Goal: Information Seeking & Learning: Learn about a topic

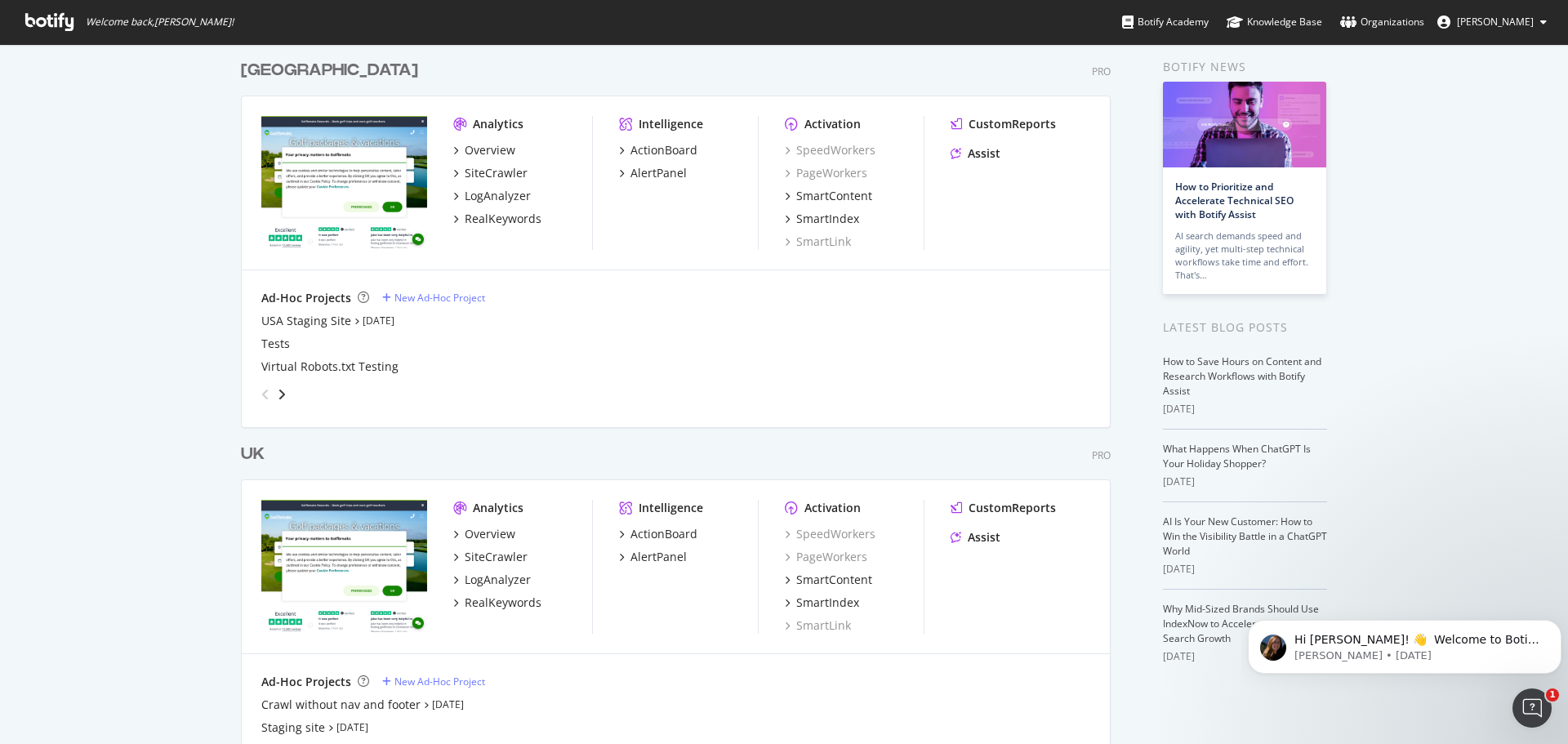
scroll to position [152, 0]
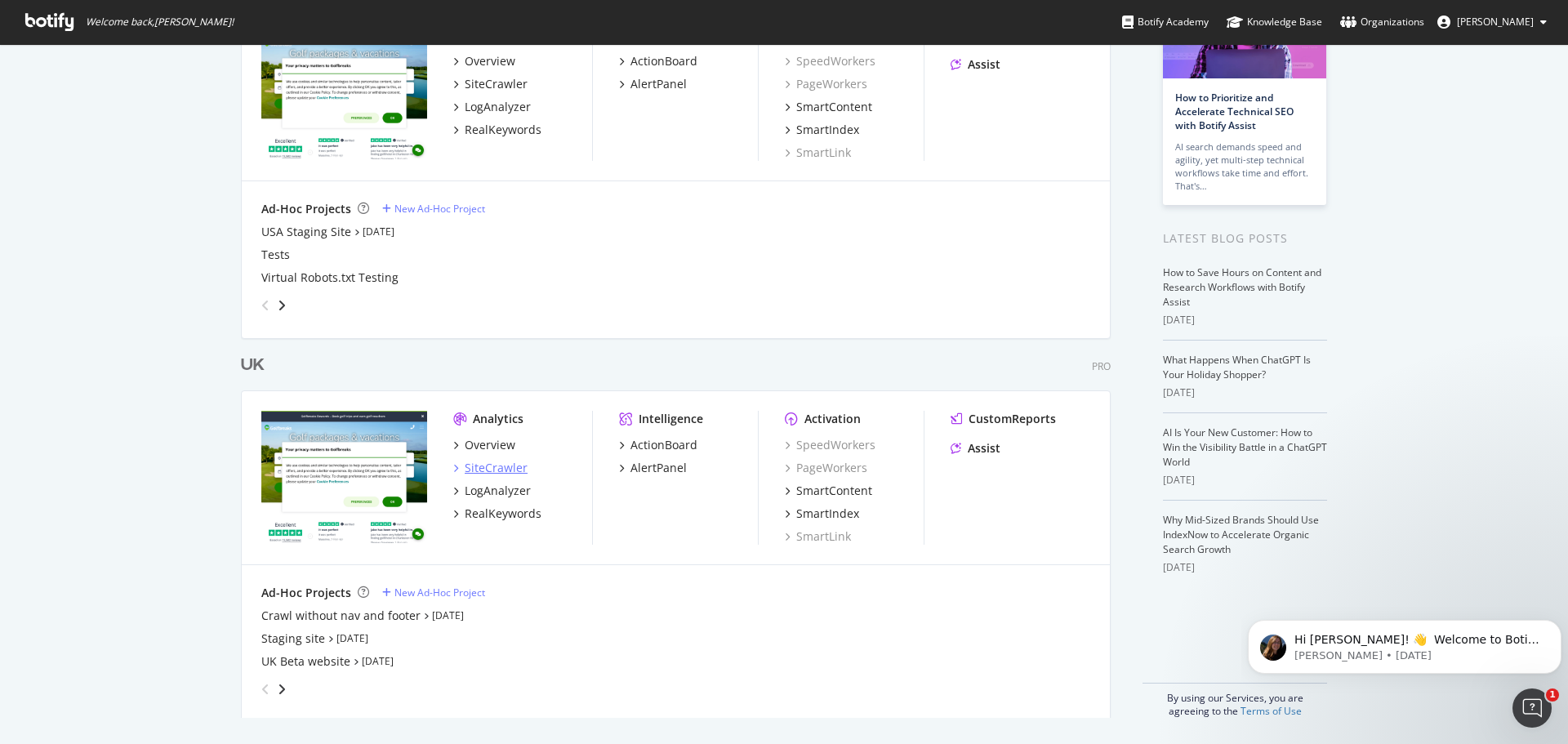
click at [488, 468] on div "SiteCrawler" at bounding box center [496, 468] width 63 height 16
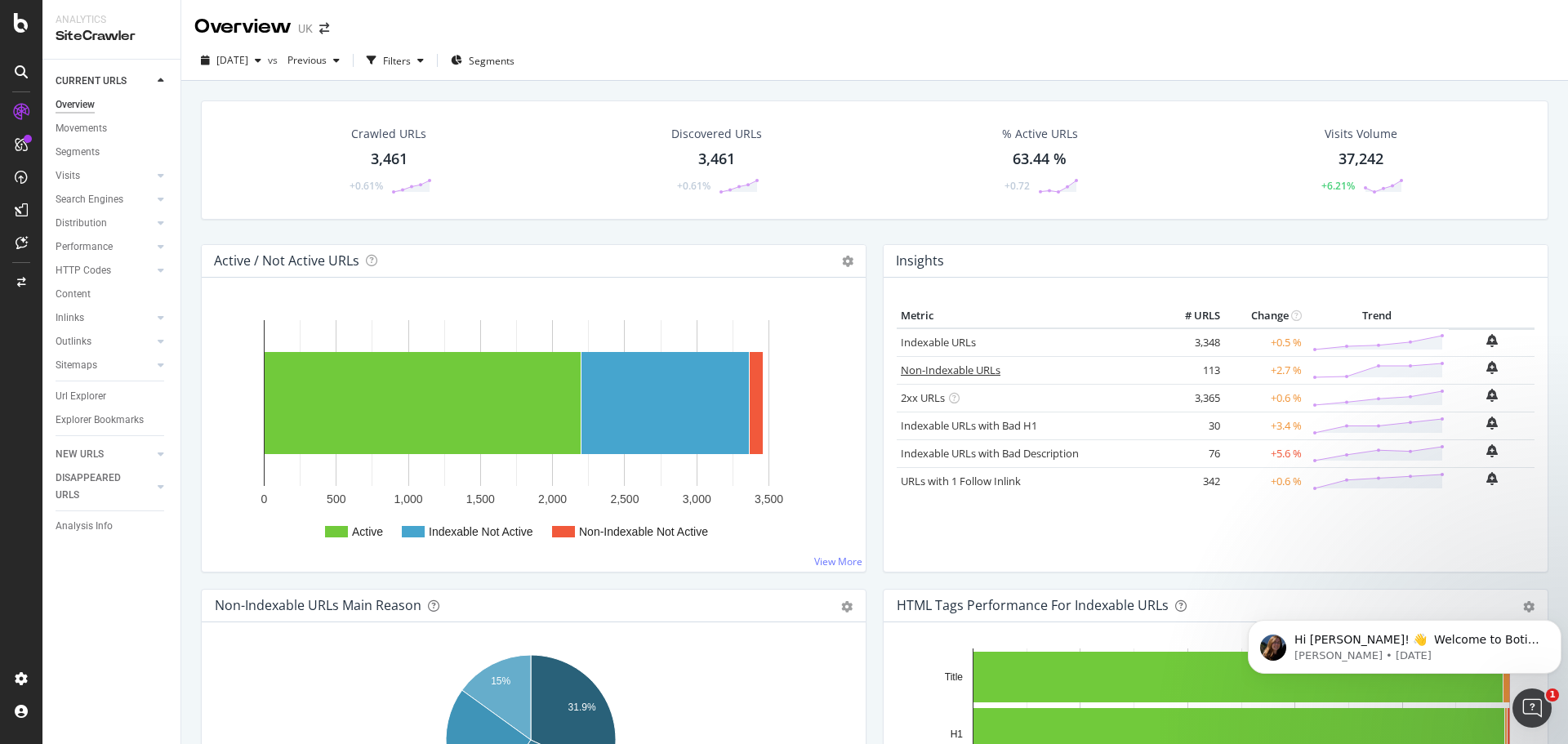
click at [974, 364] on link "Non-Indexable URLs" at bounding box center [951, 370] width 100 height 14
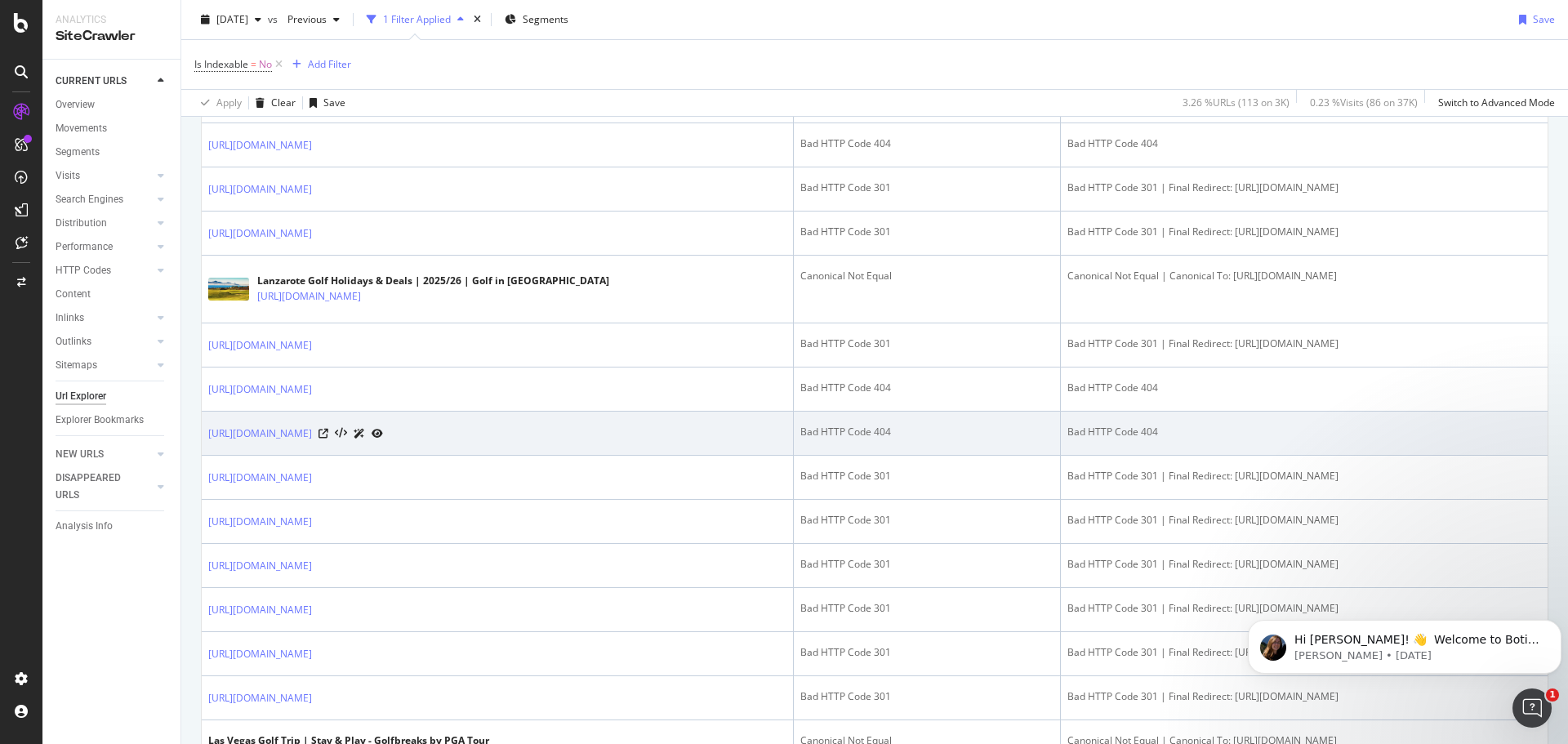
scroll to position [1831, 0]
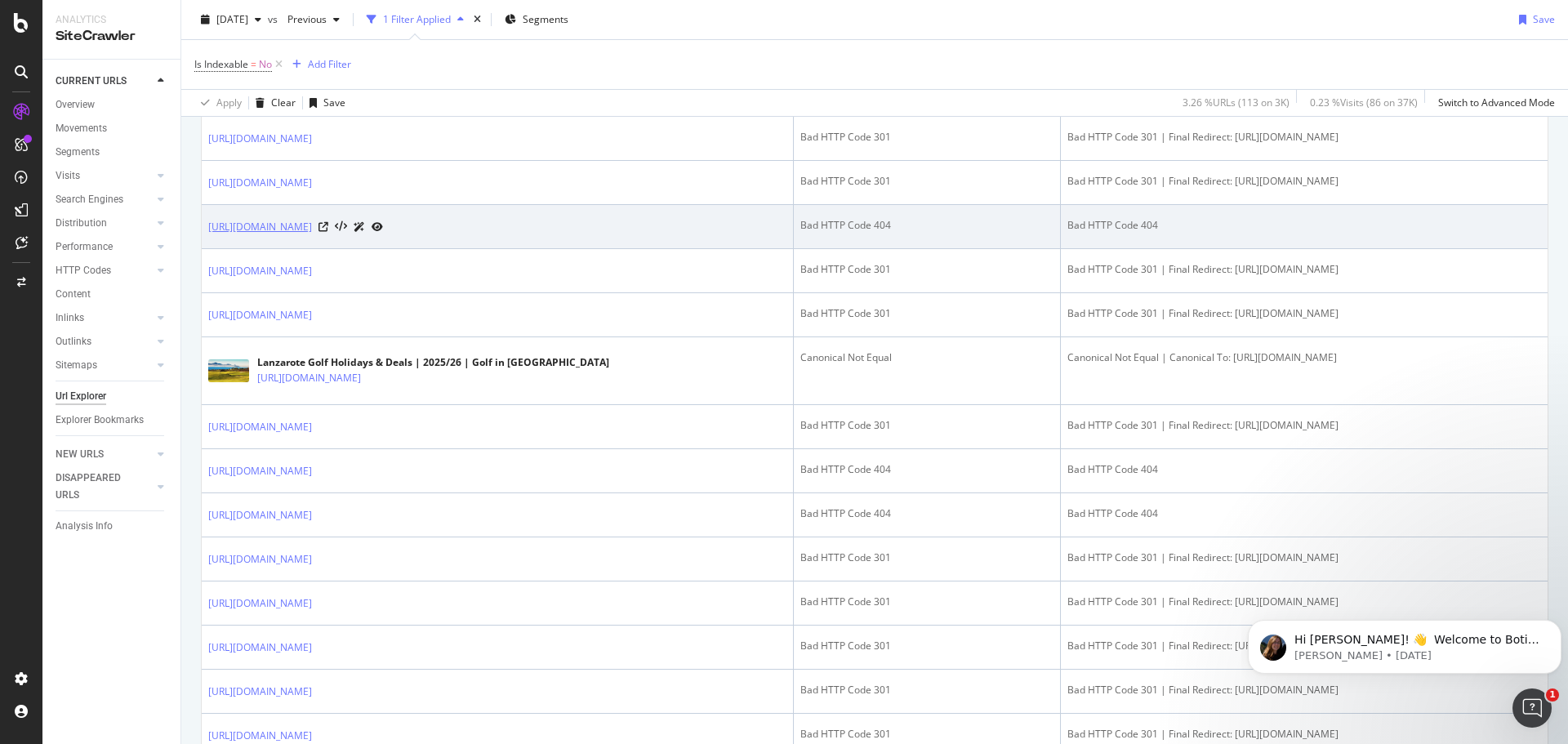
click at [312, 235] on link "https://www.golfbreaks.com/en-gb/holidays/bordeaux/cabot-bordeauxt/les-chateaux/" at bounding box center [260, 227] width 103 height 16
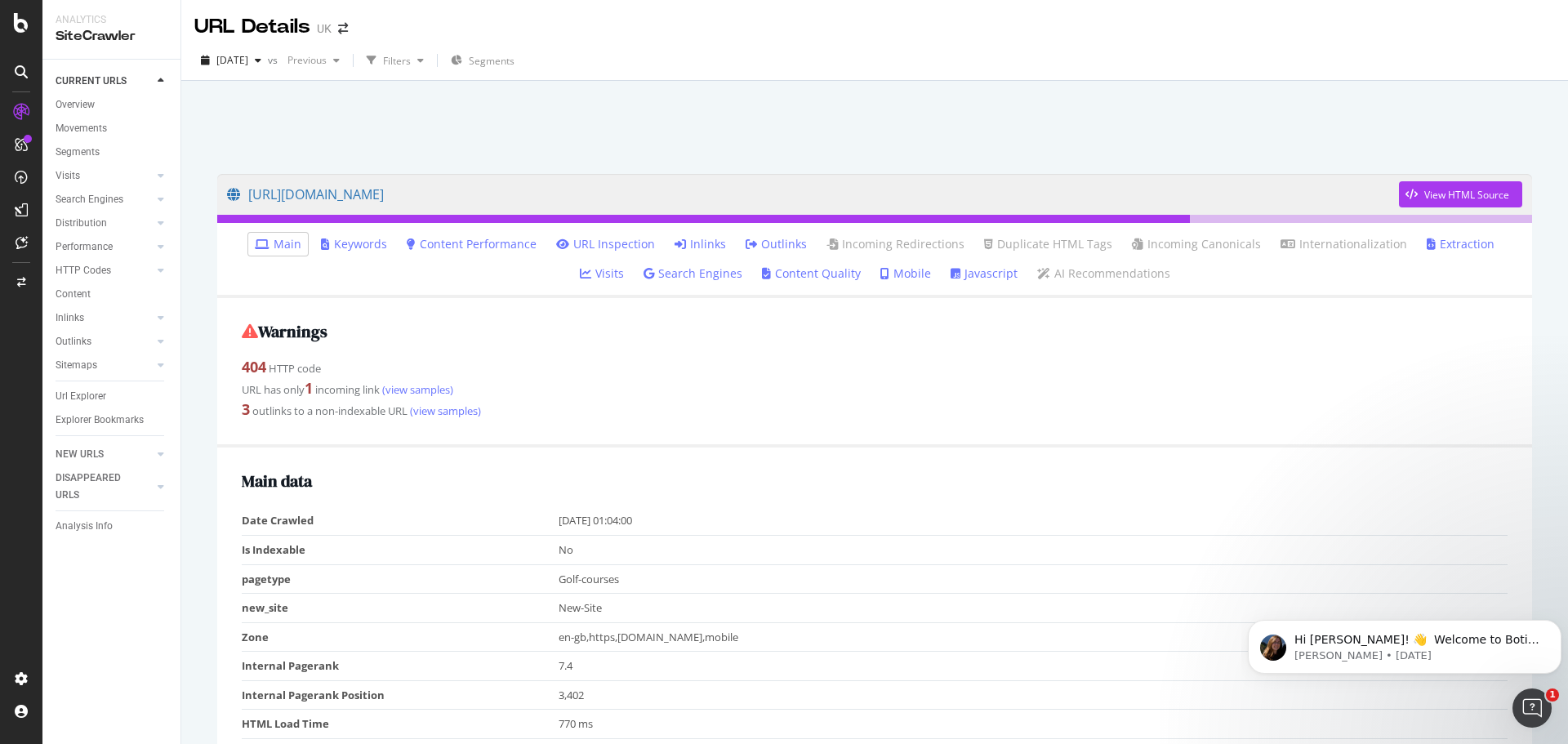
click at [746, 236] on link "Outlinks" at bounding box center [776, 244] width 62 height 16
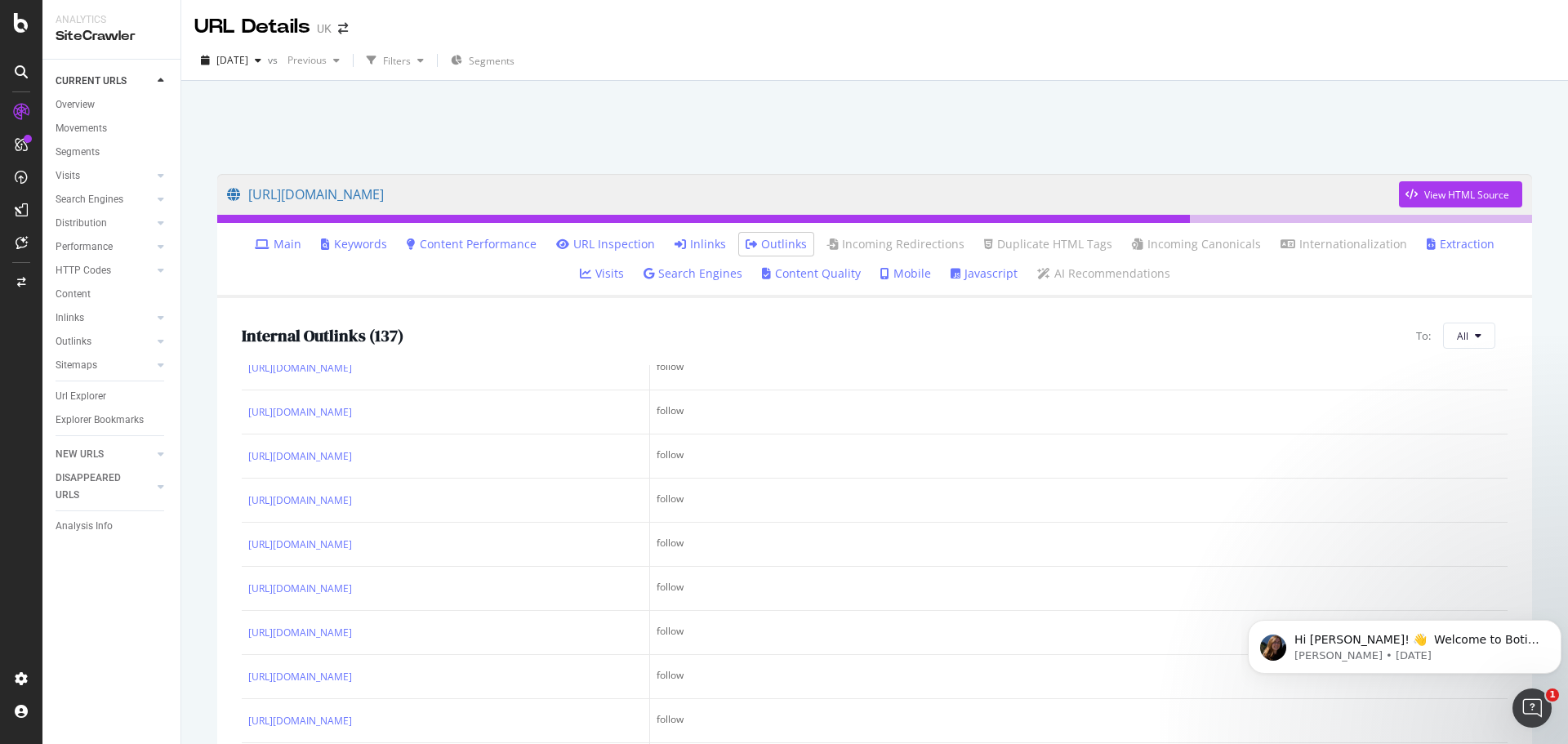
scroll to position [1306, 0]
click at [675, 247] on link "Inlinks" at bounding box center [701, 244] width 52 height 16
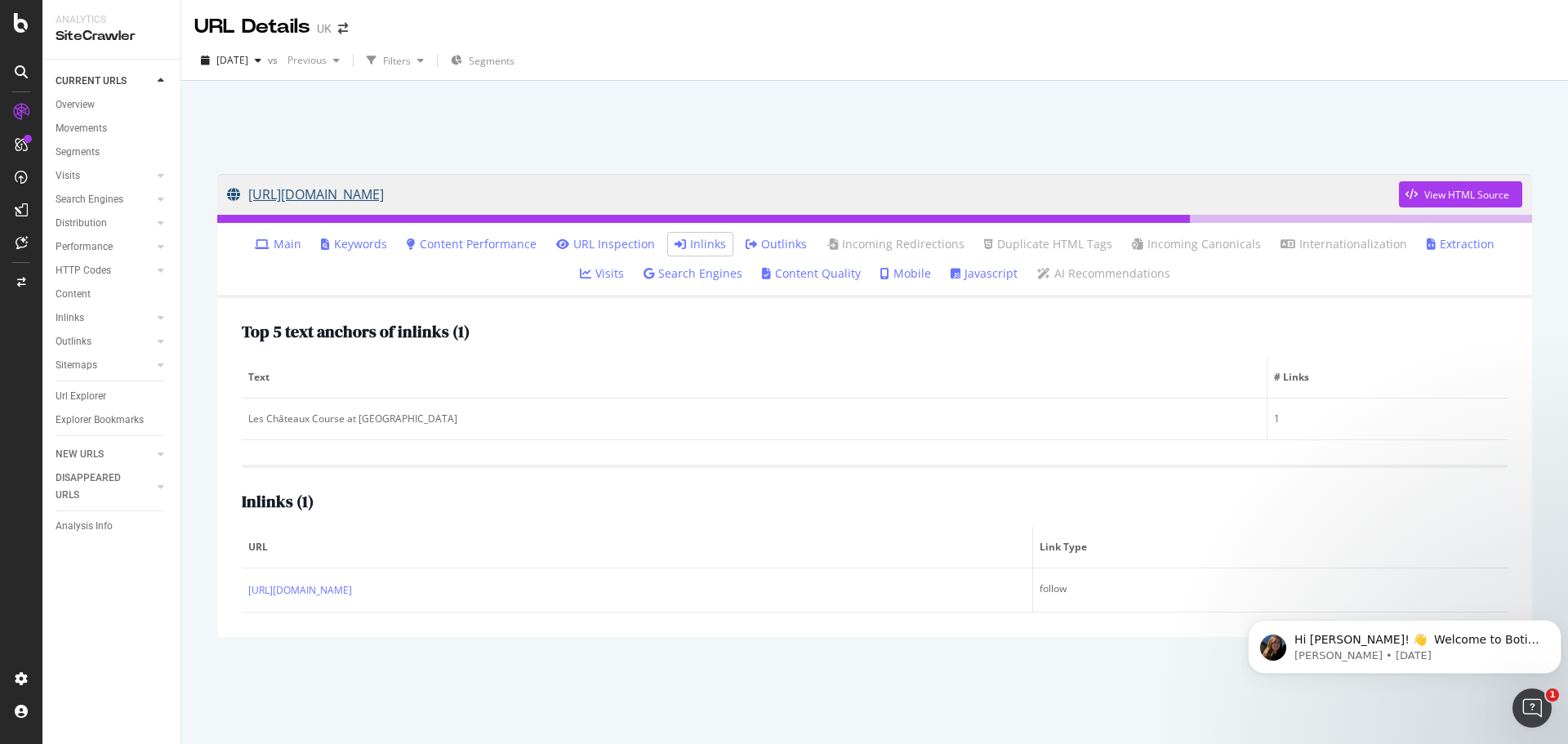
click at [683, 186] on link "https://www.golfbreaks.com/en-gb/holidays/bordeaux/cabot-bordeauxt/les-chateaux/" at bounding box center [813, 194] width 1172 height 41
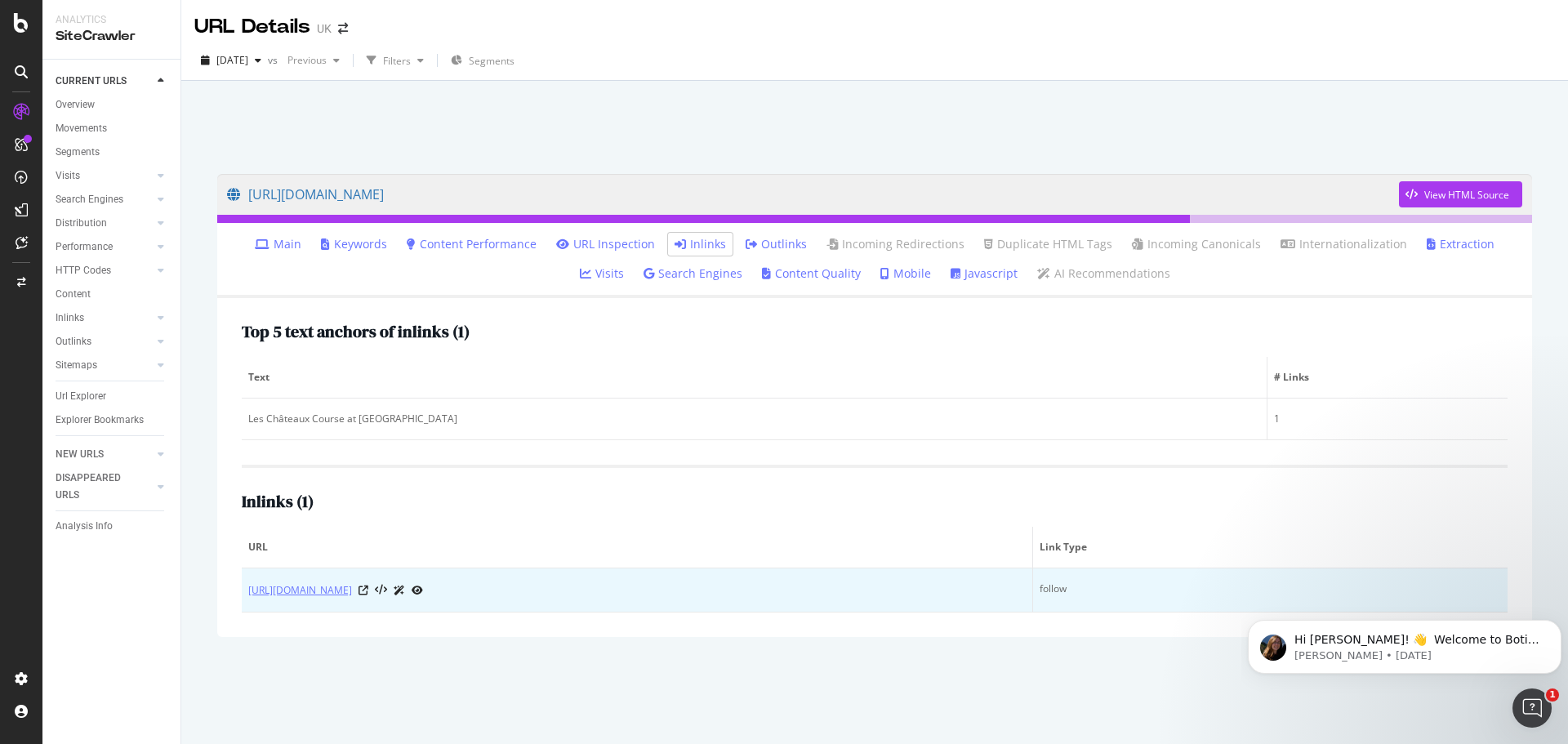
click at [352, 591] on link "https://www.golfbreaks.com/en-gb/inspiration/articles/best-golf-courses-in-fran…" at bounding box center [300, 590] width 103 height 16
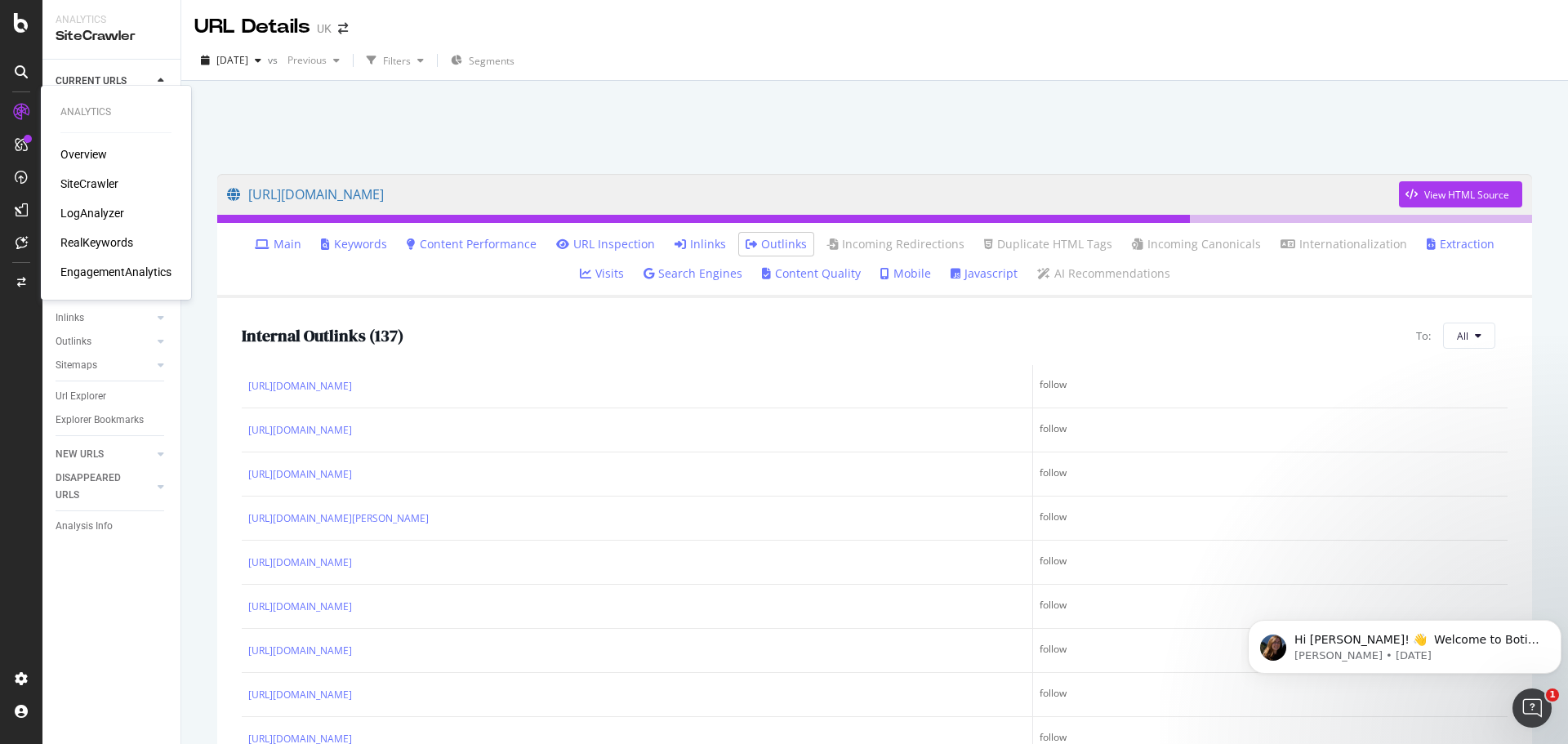
click at [90, 187] on div "SiteCrawler" at bounding box center [89, 184] width 58 height 16
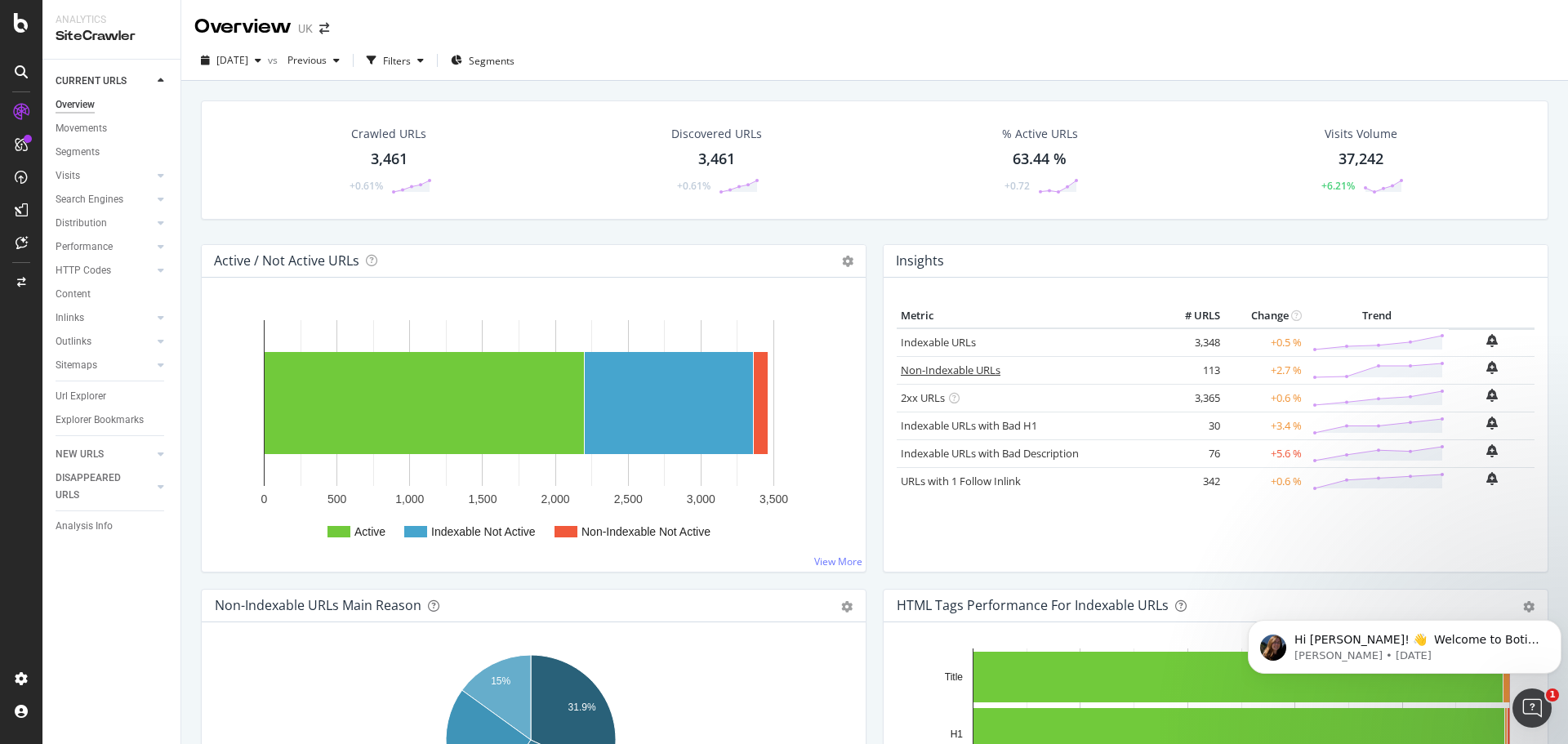
click at [956, 370] on link "Non-Indexable URLs" at bounding box center [951, 370] width 100 height 14
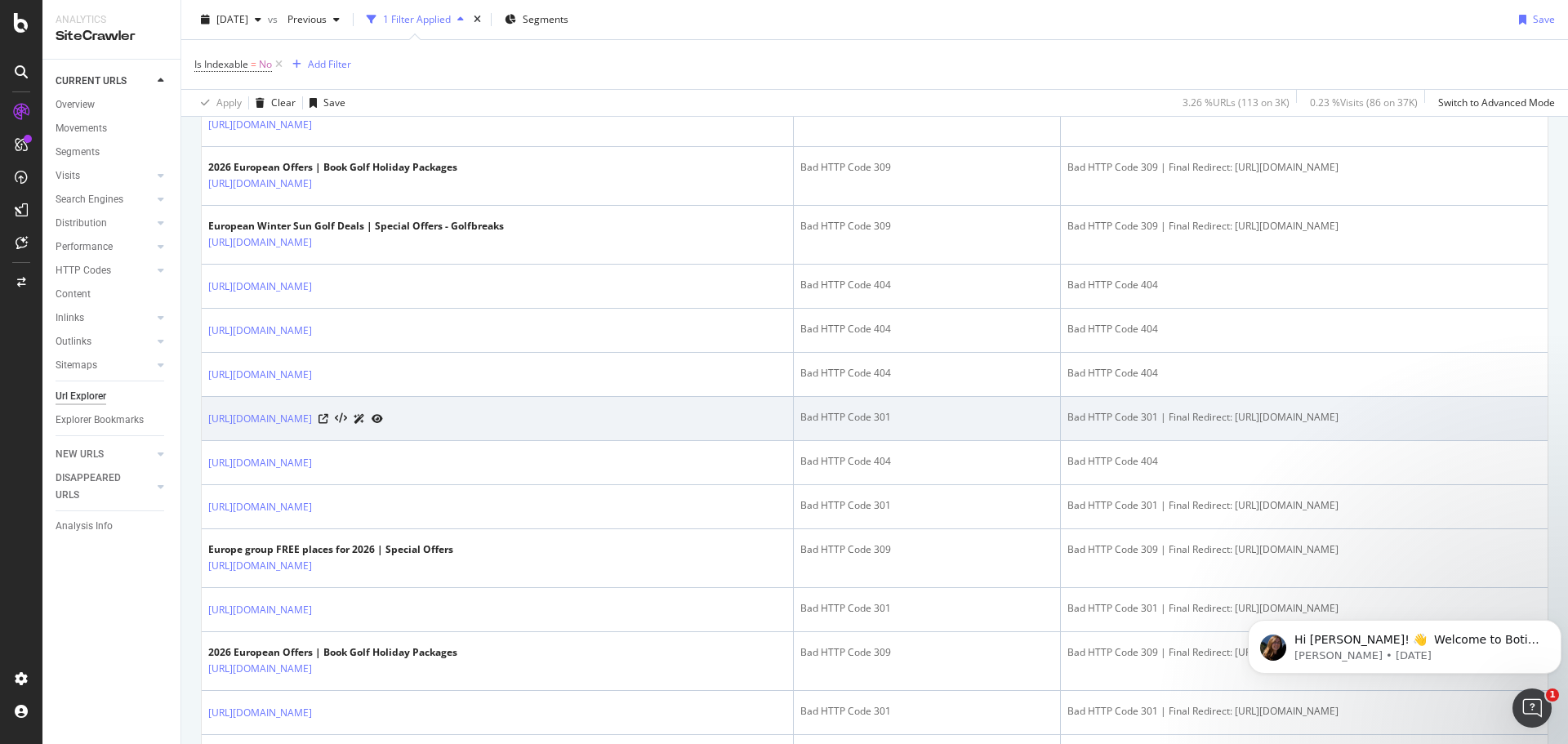
scroll to position [571, 0]
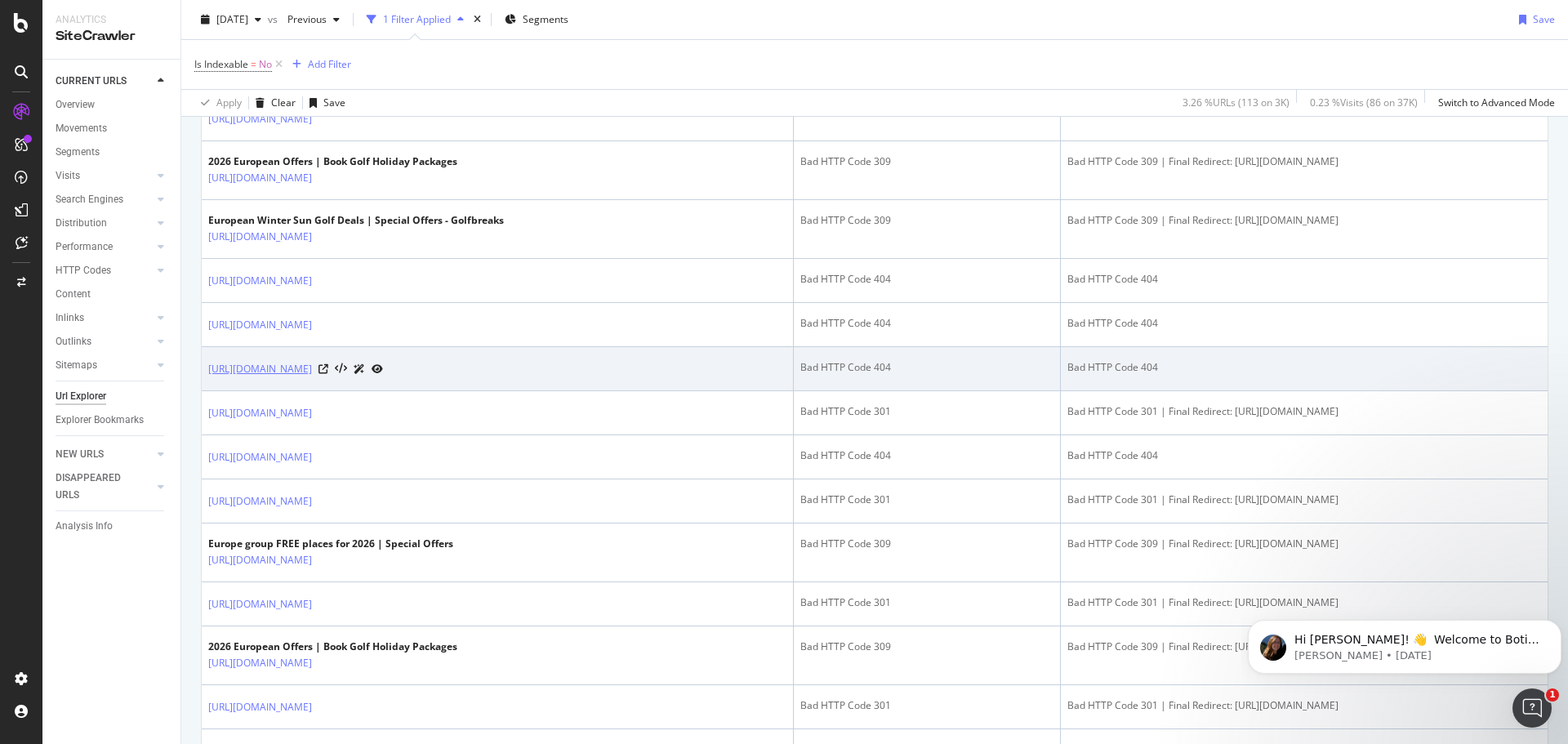
click at [312, 373] on link "https://www.golfbreaks.com/en-gb/subscriptions/golfbreaks-links-club/" at bounding box center [260, 369] width 103 height 16
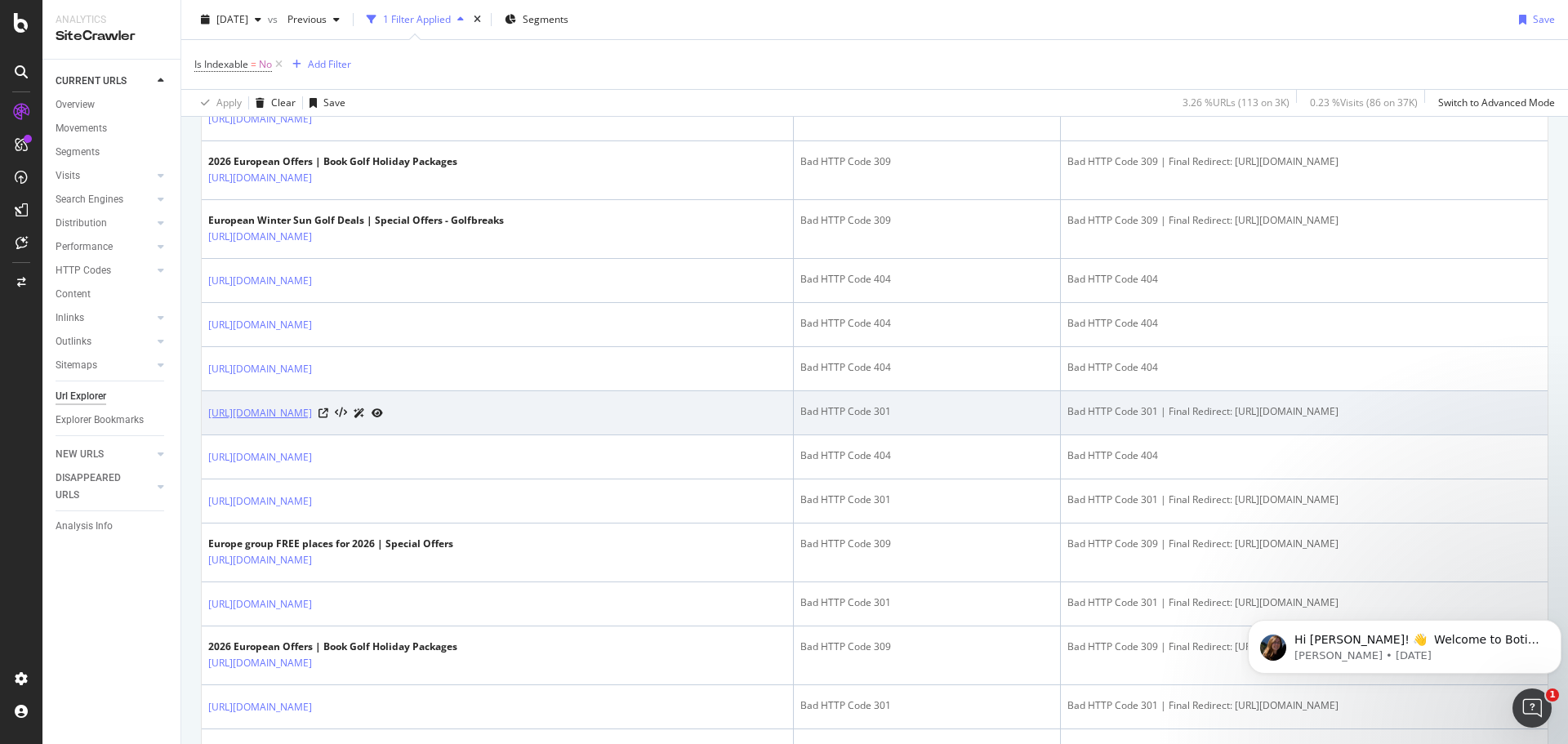
click at [312, 415] on link "https://www.golfbreaks.com/en-gb/inspiration/best-golf-resorts" at bounding box center [260, 413] width 103 height 16
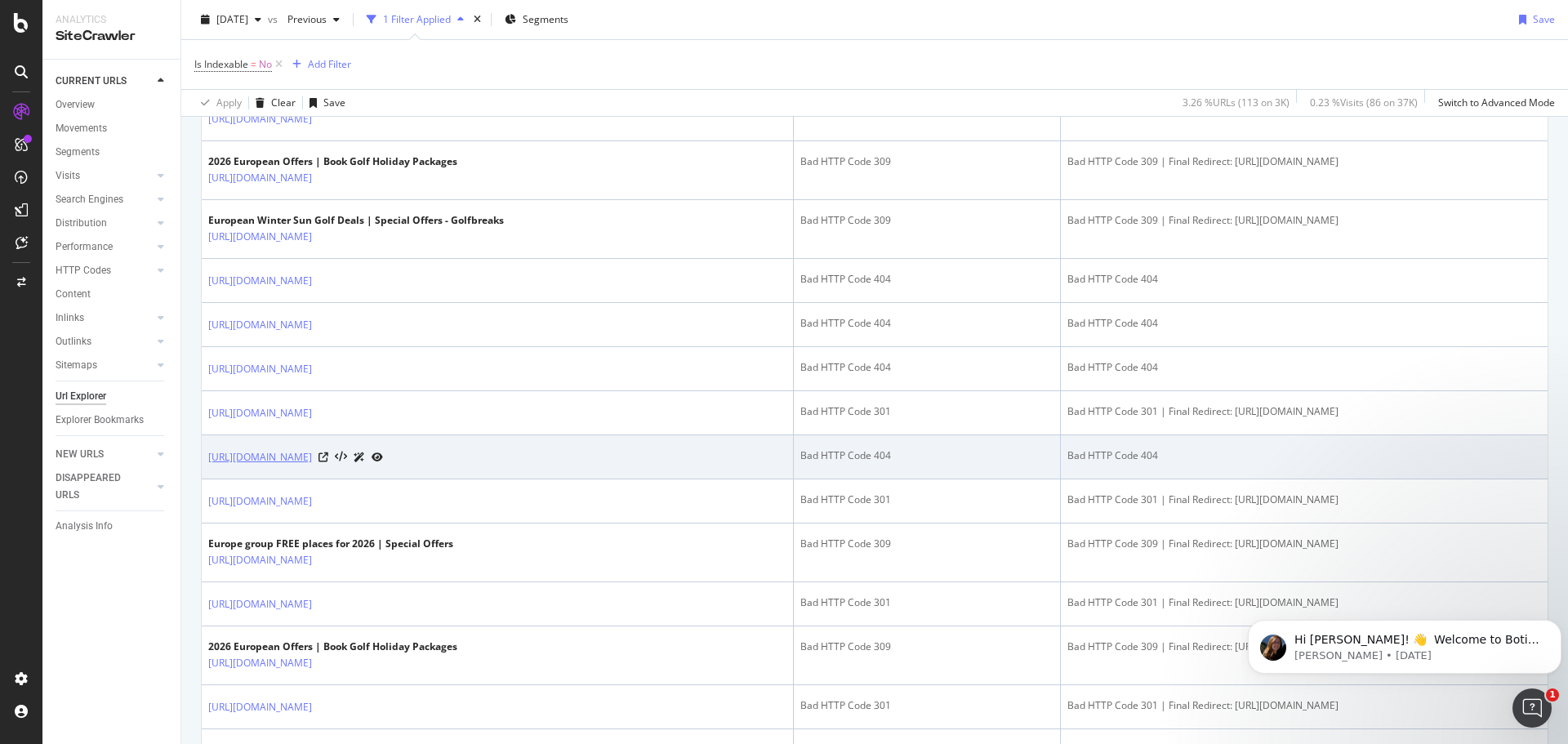
click at [312, 461] on link "[URL][DOMAIN_NAME]" at bounding box center [260, 457] width 103 height 16
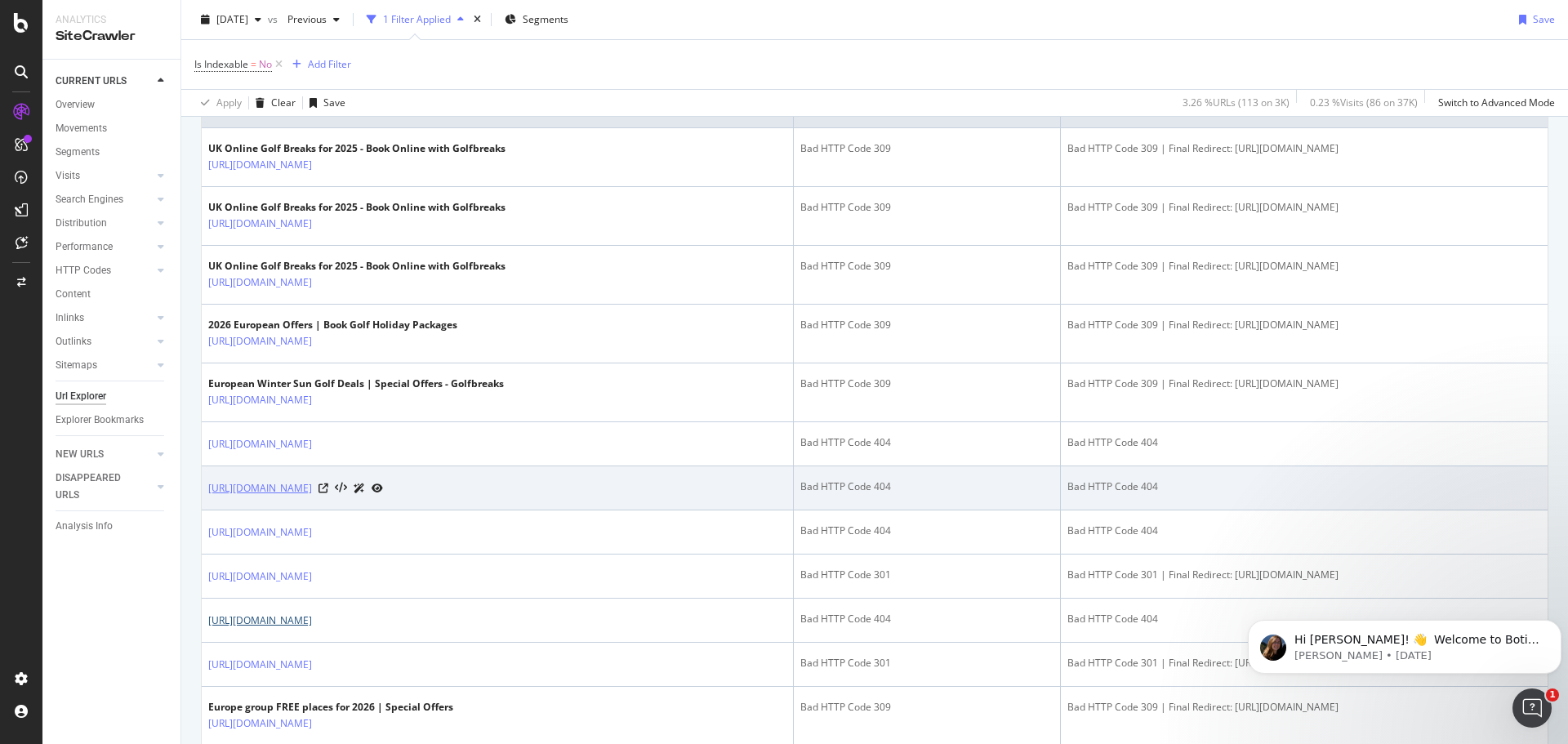
scroll to position [490, 0]
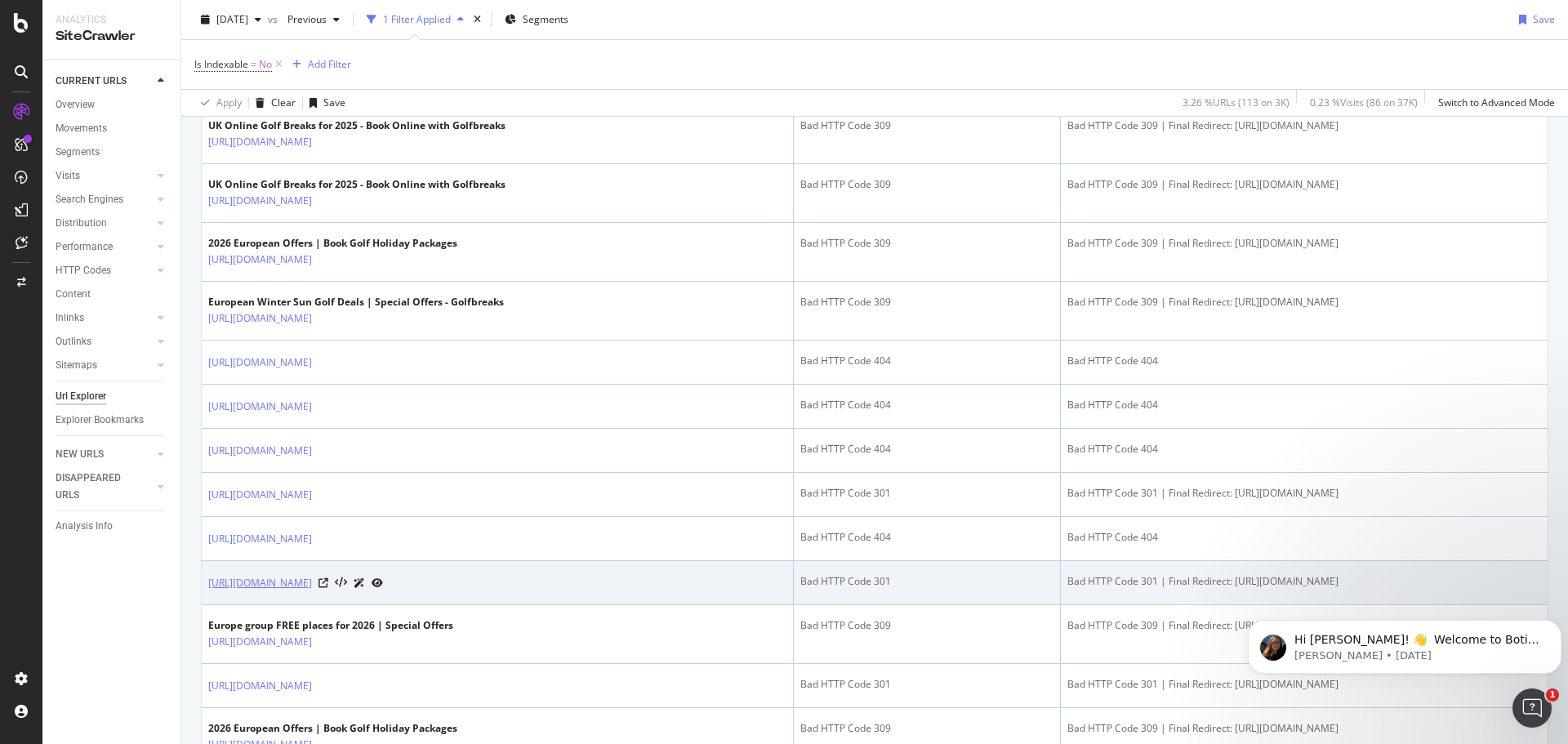
click at [312, 582] on link "https://www.golfbreaks.com/en-gb/inspiration/tips-trends" at bounding box center [260, 583] width 103 height 16
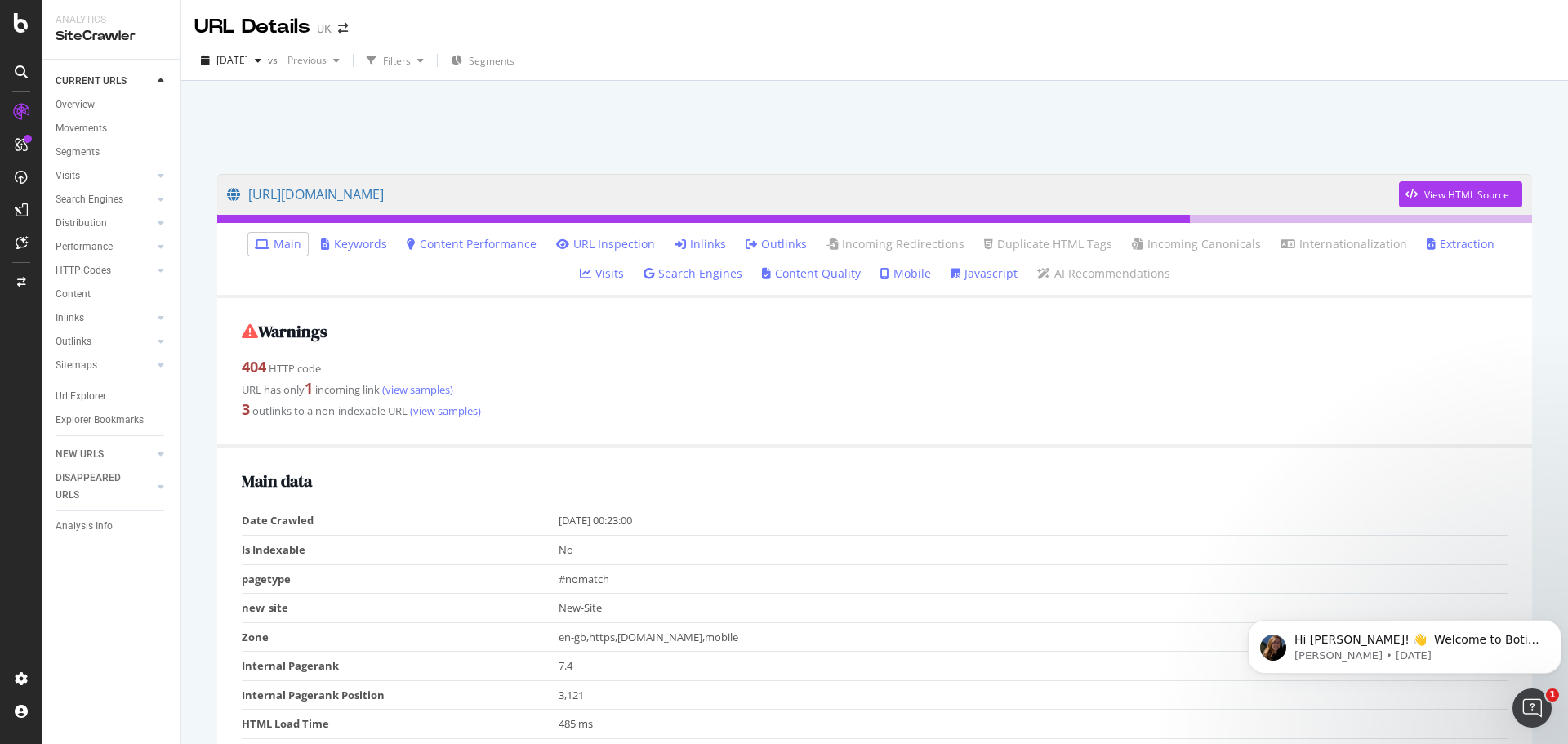
click at [675, 241] on link "Inlinks" at bounding box center [701, 244] width 52 height 16
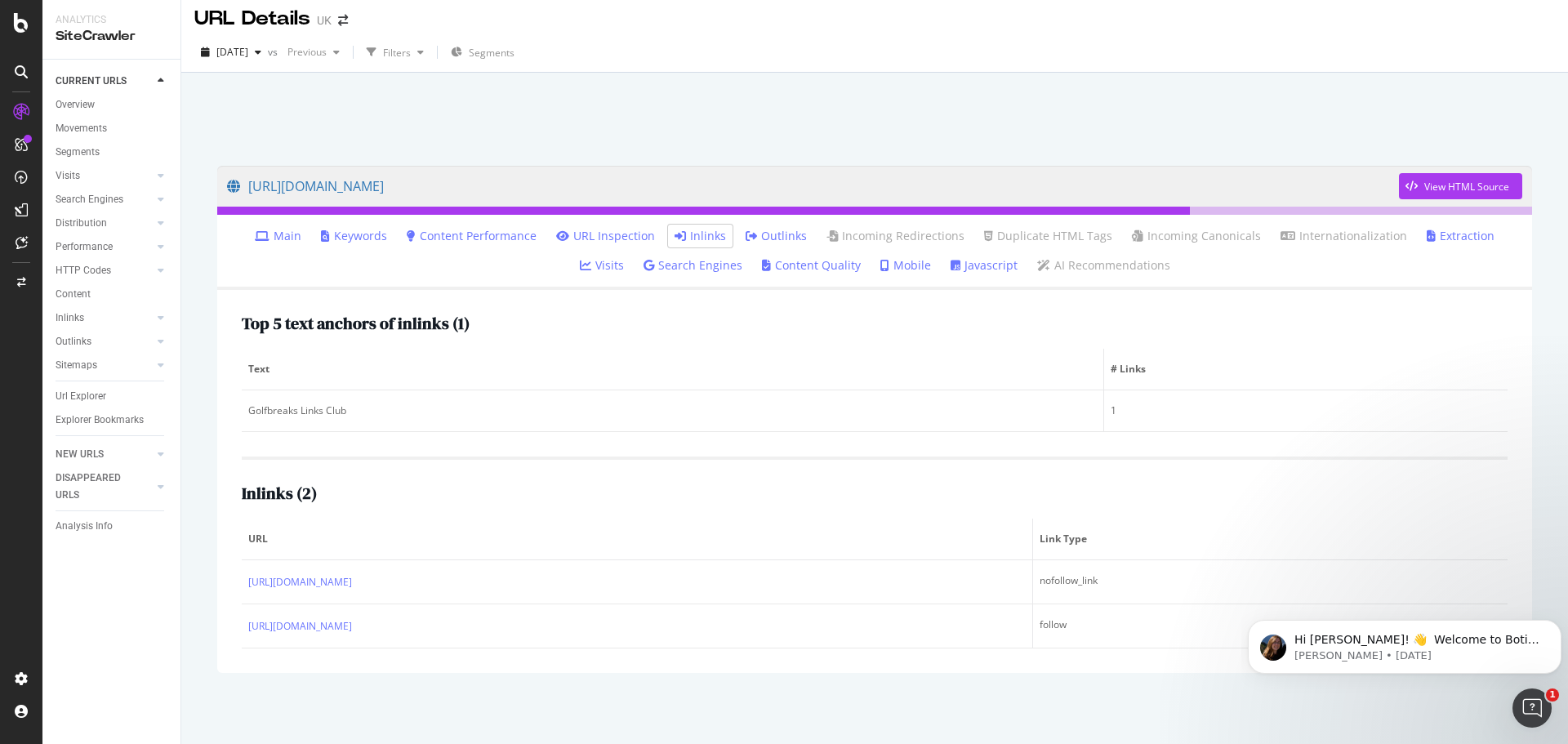
scroll to position [11, 0]
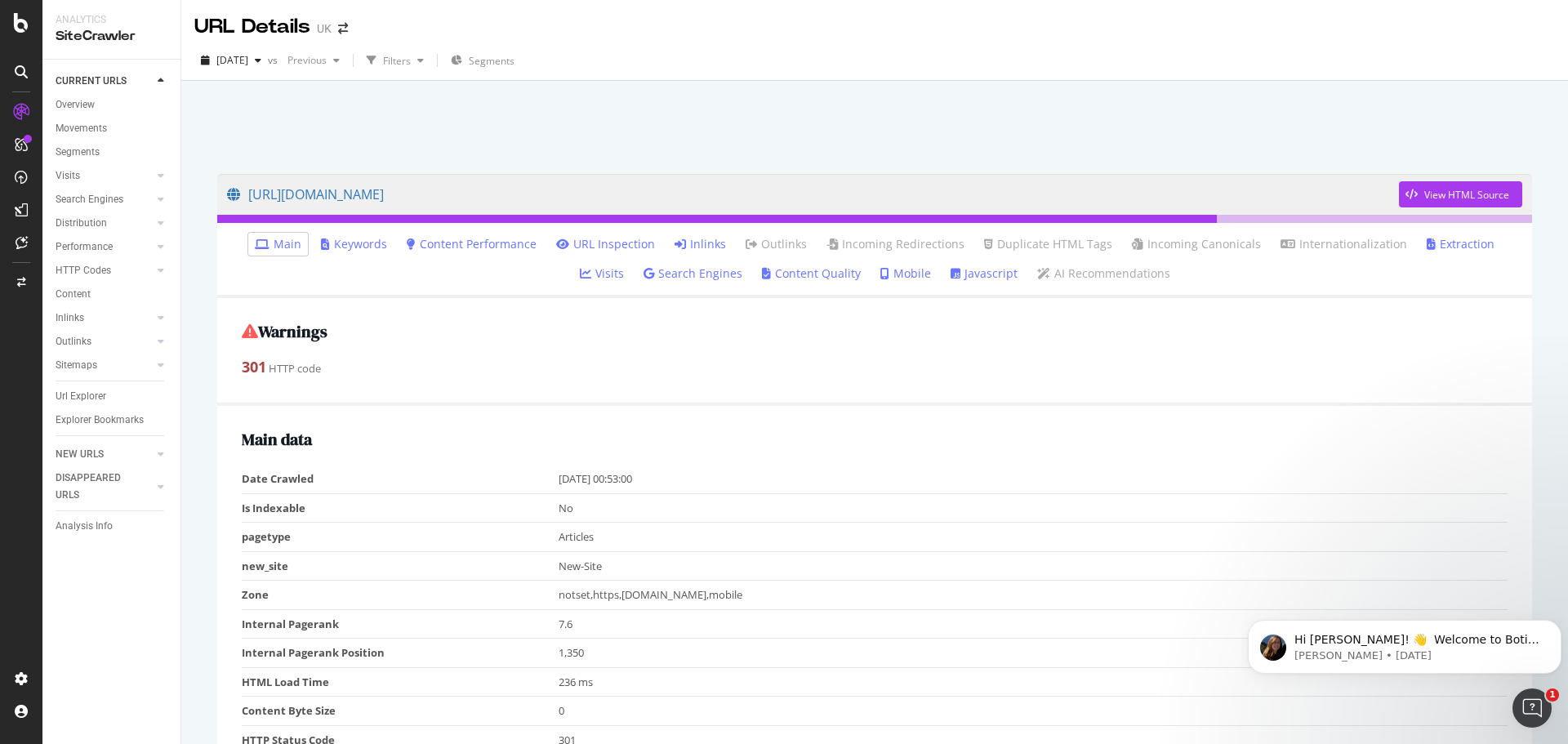
click at [675, 247] on link "Inlinks" at bounding box center [701, 244] width 52 height 16
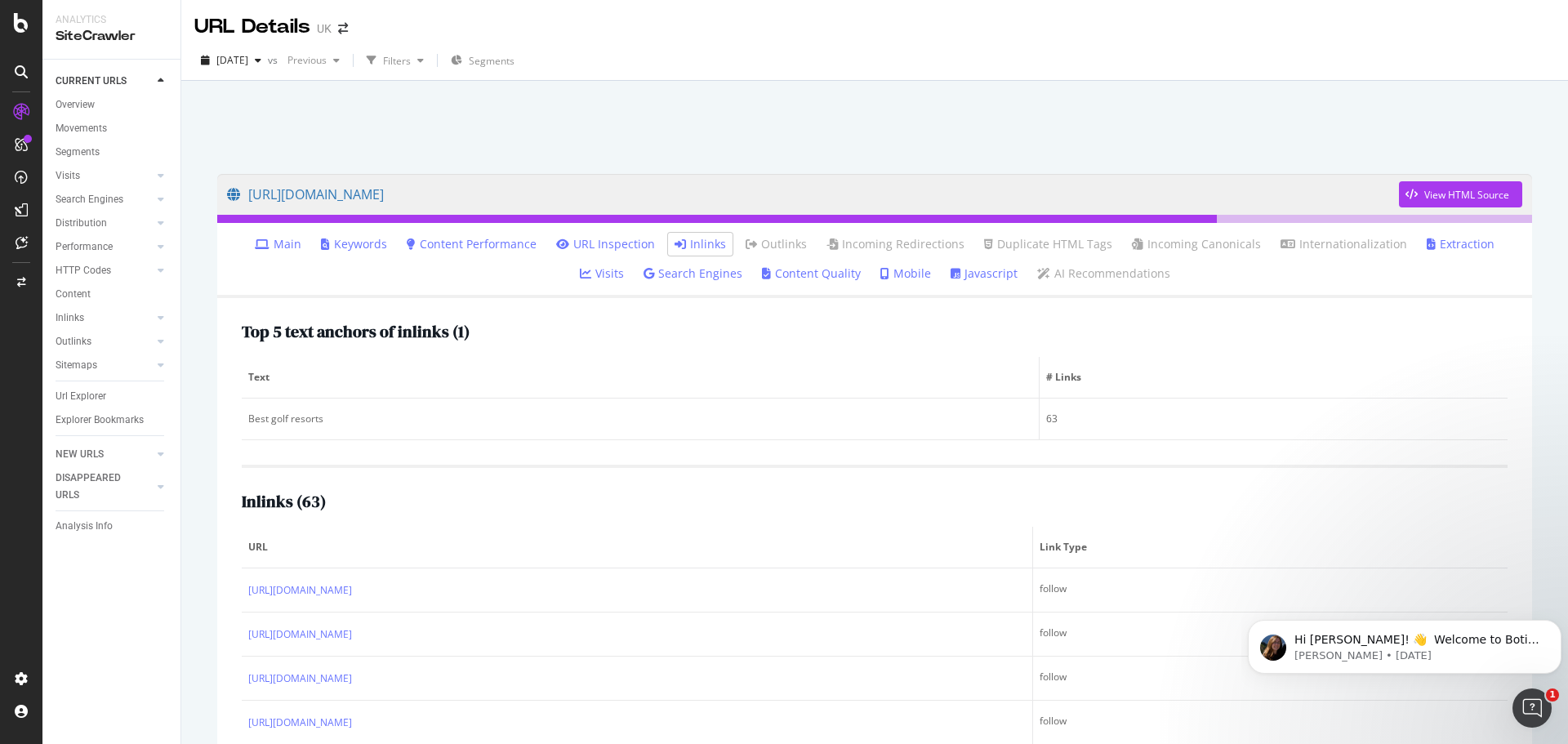
click at [265, 240] on link "Main" at bounding box center [278, 244] width 46 height 16
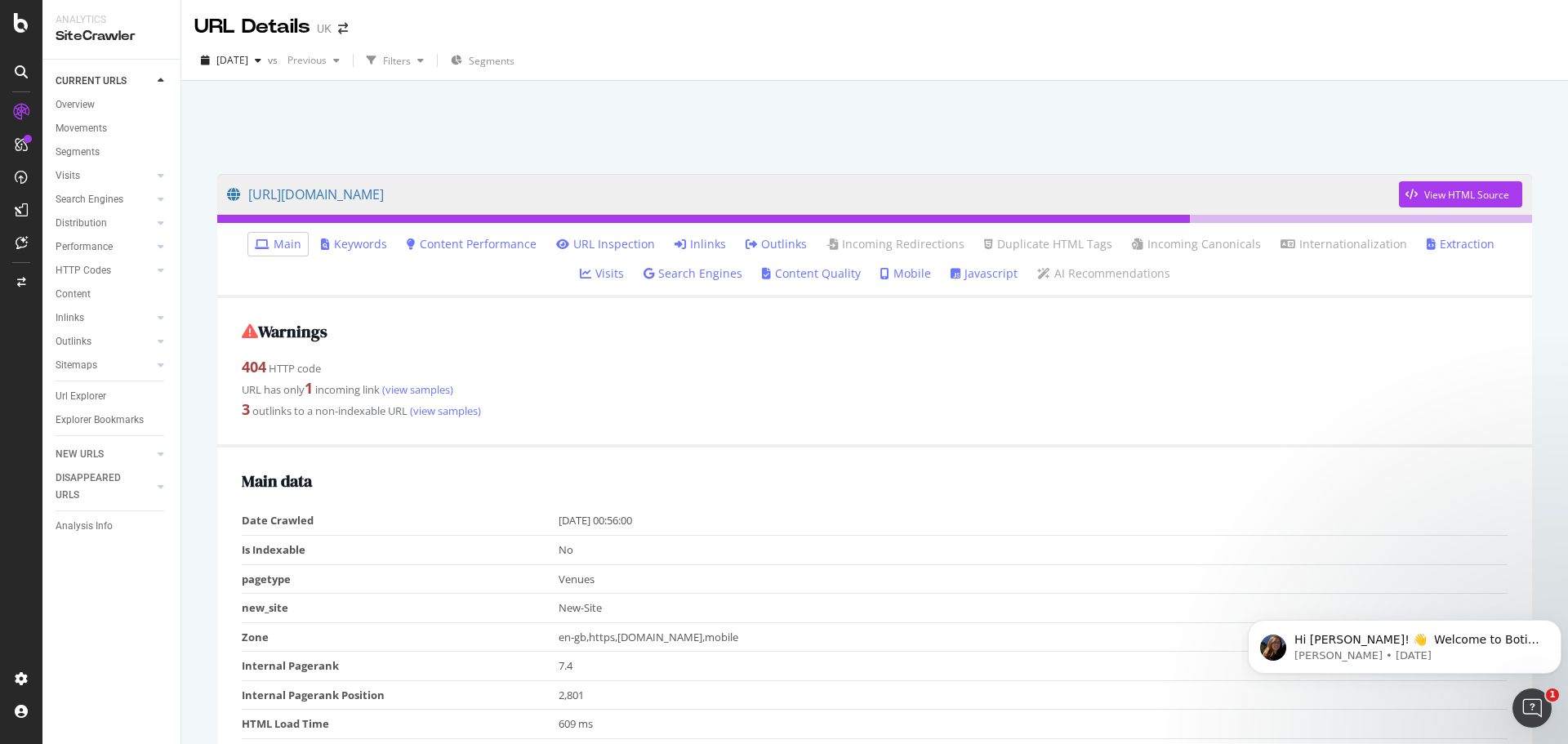
click at [675, 238] on link "Inlinks" at bounding box center [701, 244] width 52 height 16
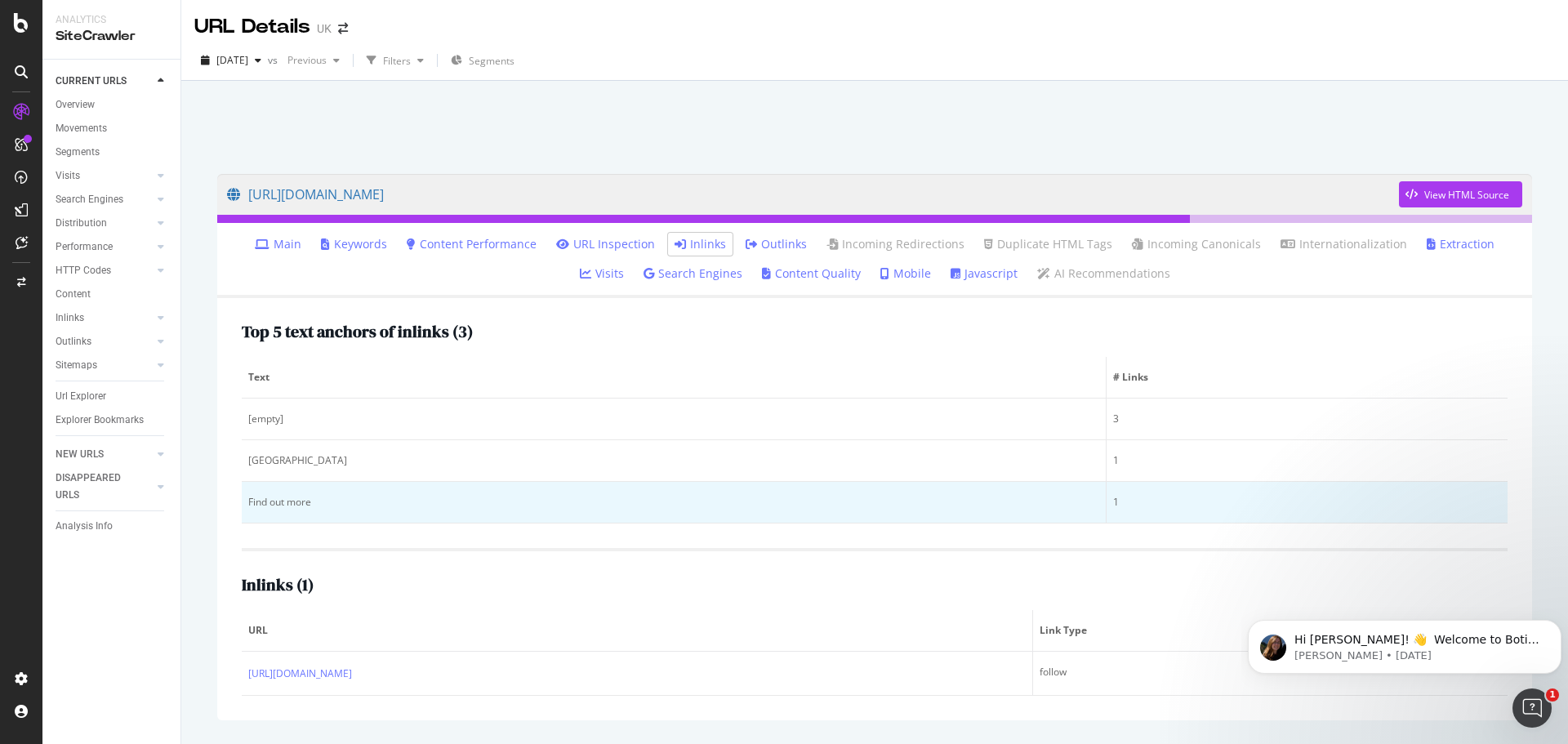
scroll to position [50, 0]
